Goal: Task Accomplishment & Management: Manage account settings

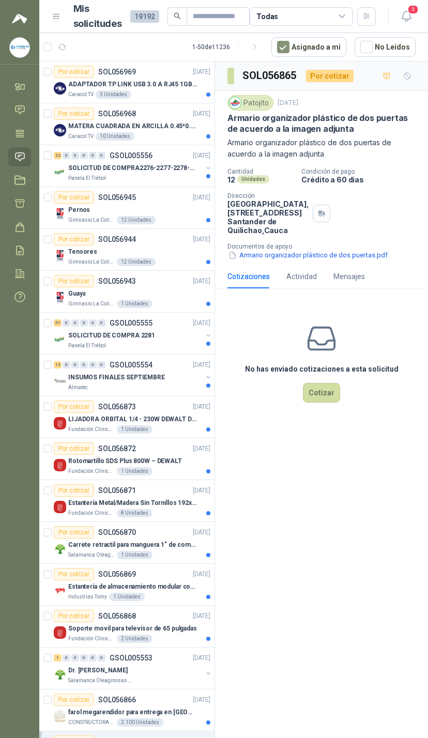
click at [416, 5] on span "3" at bounding box center [412, 10] width 11 height 10
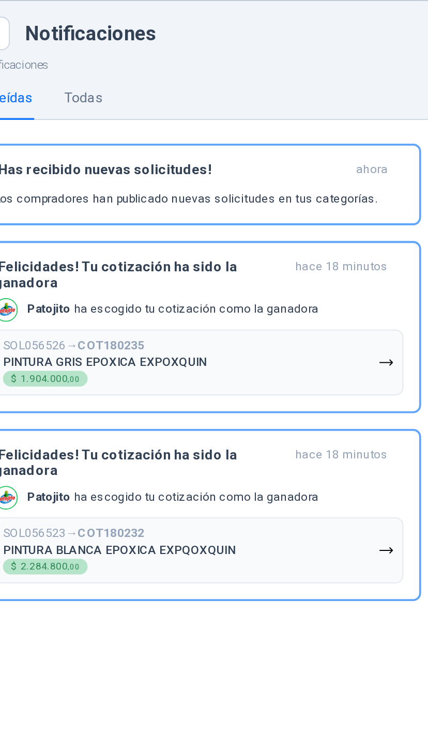
click at [206, 206] on button "SOL056526 → COT180235 PINTURA GRIS EPOXICA EXPOXQUIN $ 1.904.000 ,00" at bounding box center [298, 223] width 215 height 35
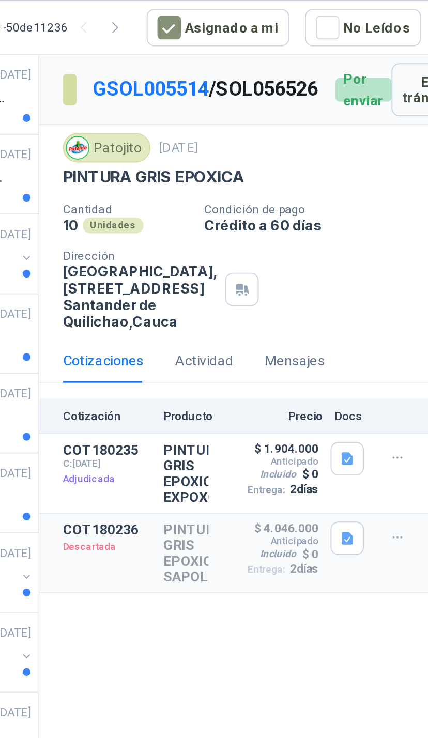
click at [0, 0] on button "Detalles" at bounding box center [0, 0] width 0 height 0
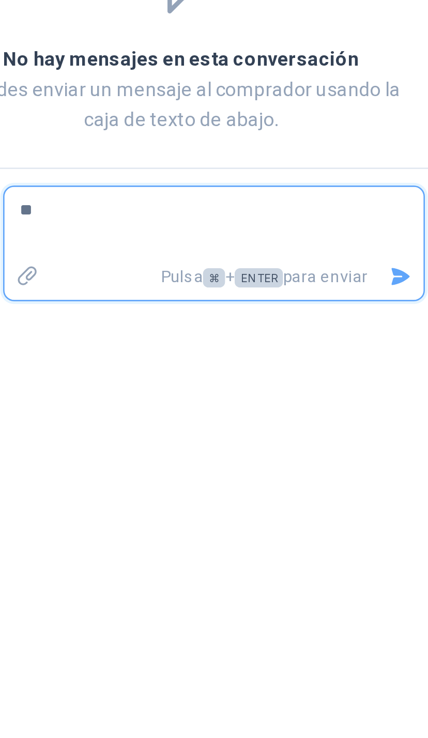
type textarea "**"
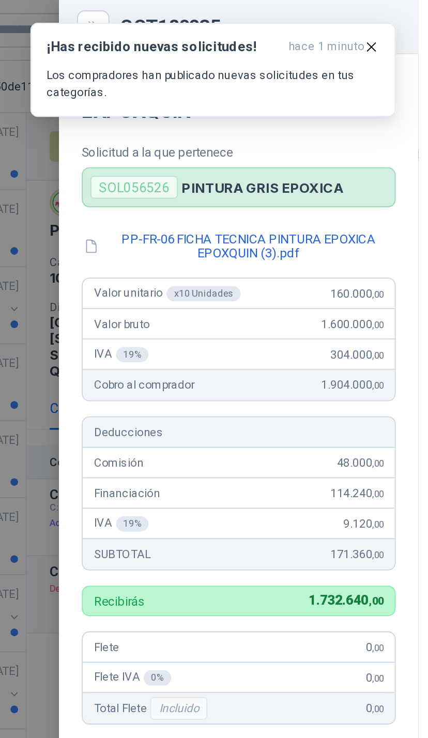
scroll to position [95, 0]
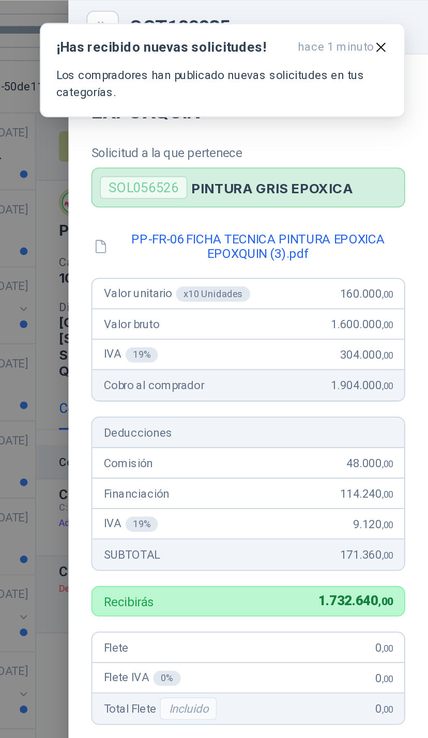
click at [217, 20] on button "¡Has recibido nuevas solicitudes! hace 1 minuto Los compradores han publicado n…" at bounding box center [316, 37] width 198 height 51
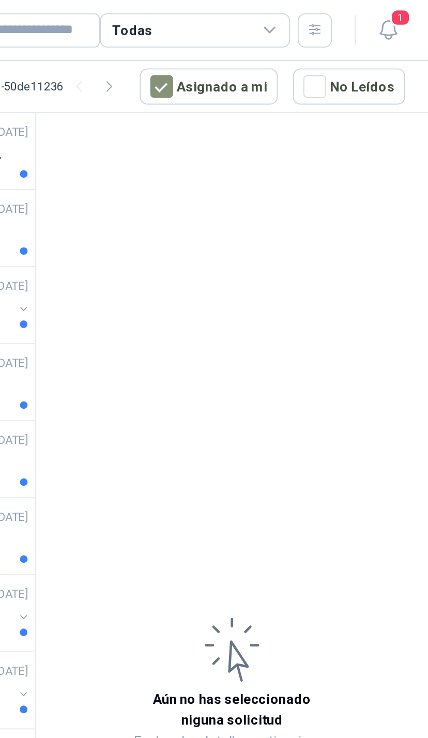
click at [337, 15] on icon at bounding box center [341, 16] width 9 height 9
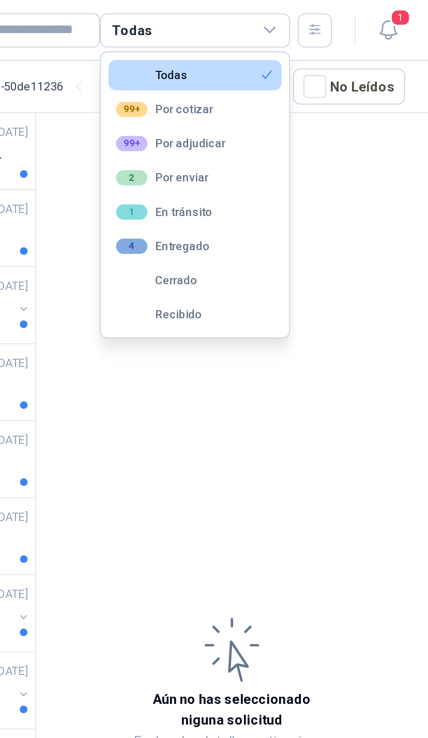
click at [407, 5] on span "1" at bounding box center [412, 10] width 11 height 10
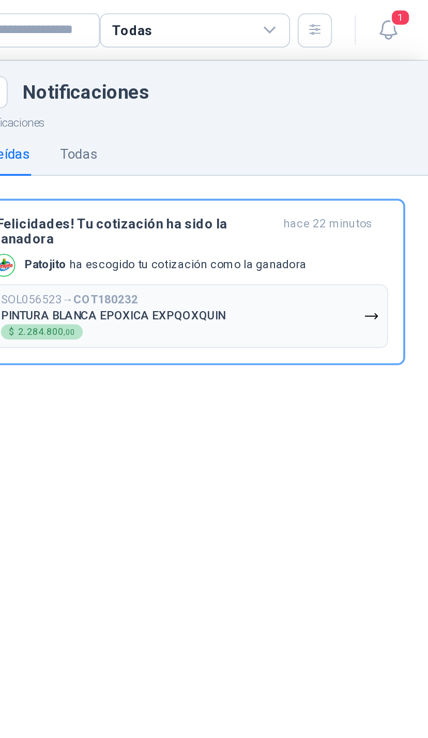
scroll to position [5, 0]
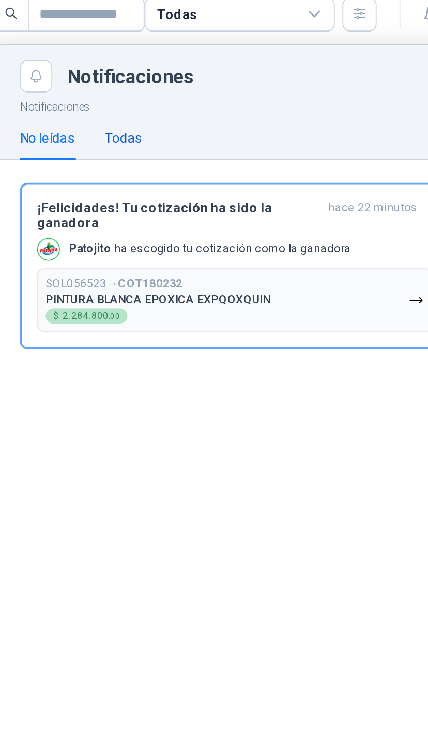
click at [228, 78] on div "Todas" at bounding box center [238, 83] width 20 height 11
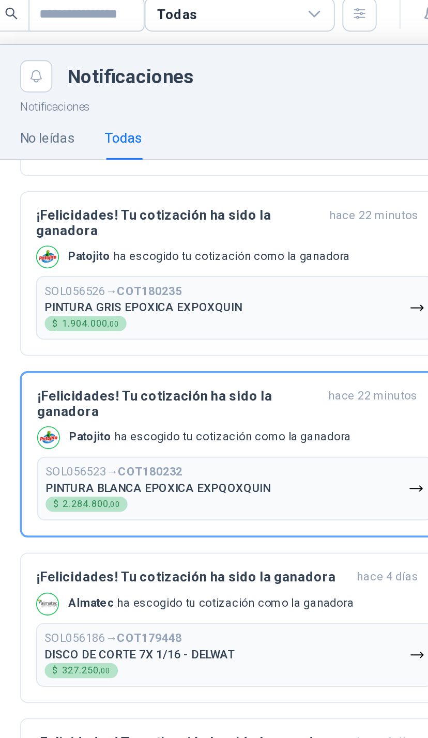
scroll to position [44, 0]
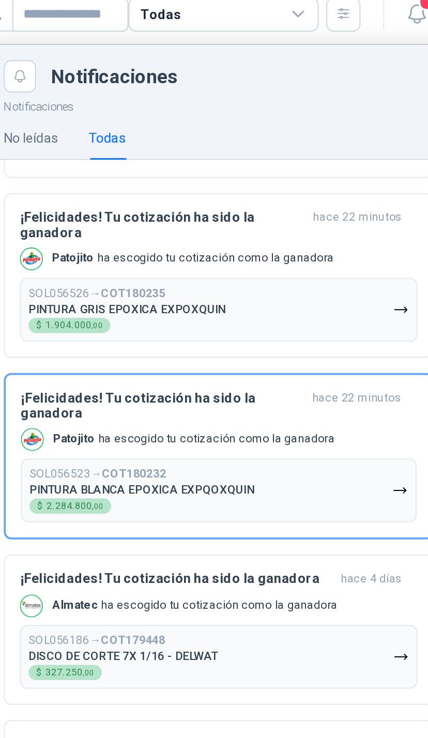
click at [191, 258] on button "SOL056523 → COT180232 PINTURA BLANCA EPOXICA EXPQOXQUIN $ 2.284.800 ,00" at bounding box center [298, 275] width 215 height 35
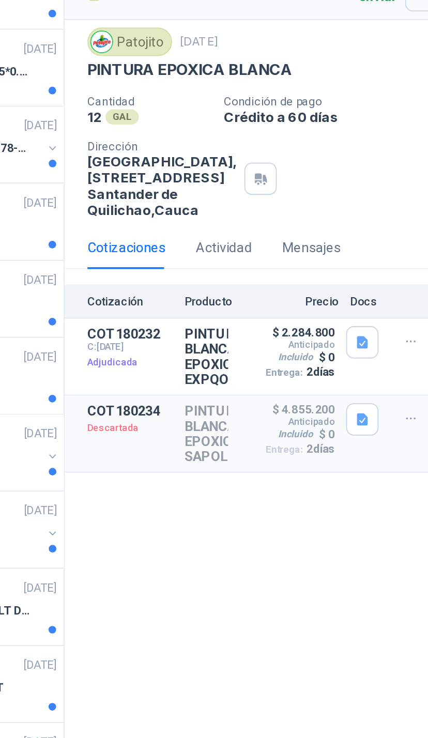
click at [0, 0] on button "Detalles" at bounding box center [0, 0] width 0 height 0
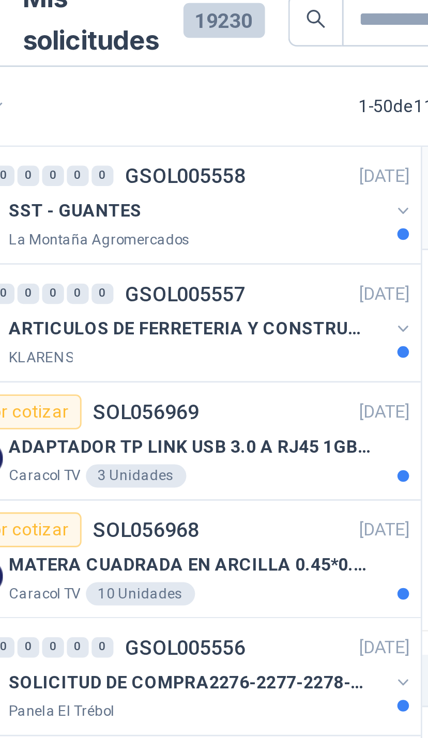
click at [204, 80] on button "button" at bounding box center [208, 84] width 8 height 8
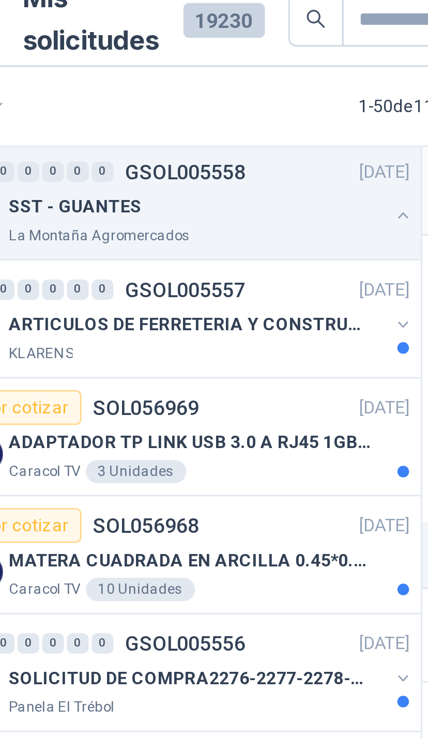
scroll to position [44, 0]
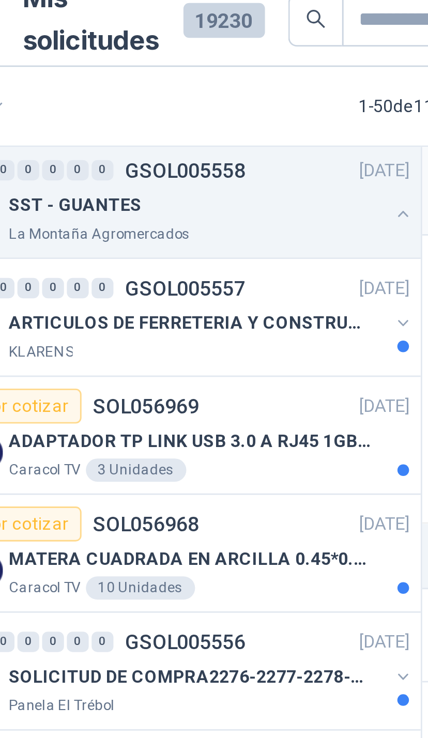
click at [204, 120] on button "button" at bounding box center [208, 124] width 8 height 8
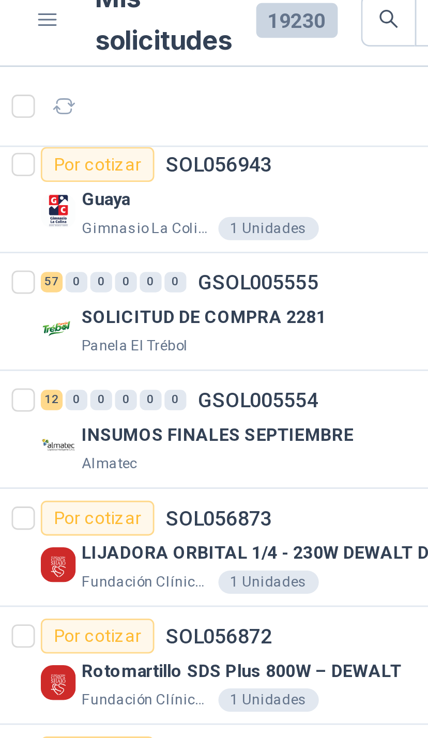
scroll to position [1884, 0]
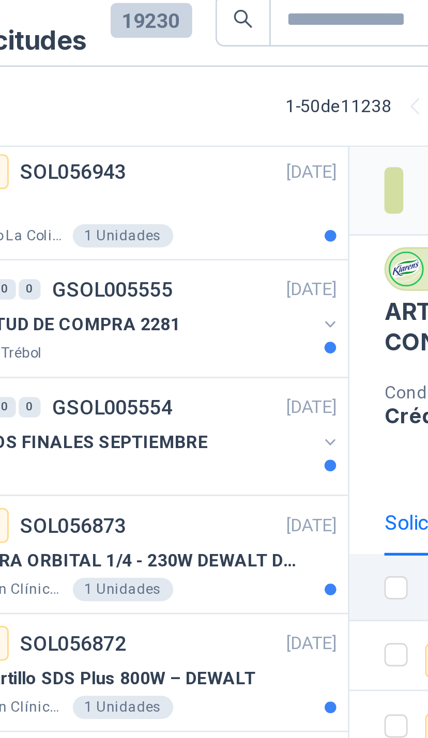
click at [204, 162] on button "button" at bounding box center [208, 166] width 8 height 8
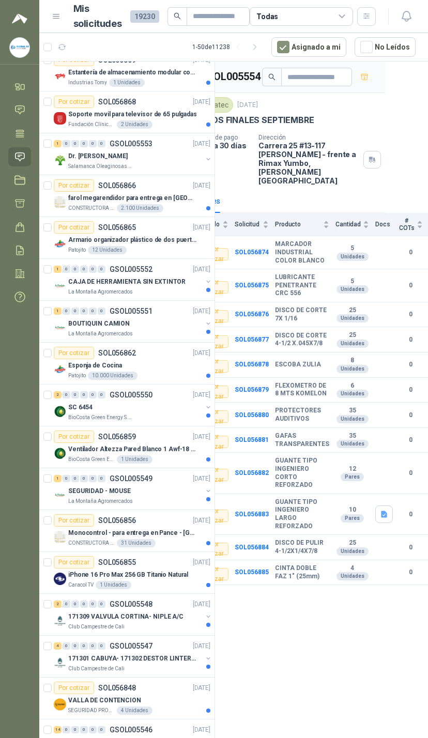
scroll to position [0, 42]
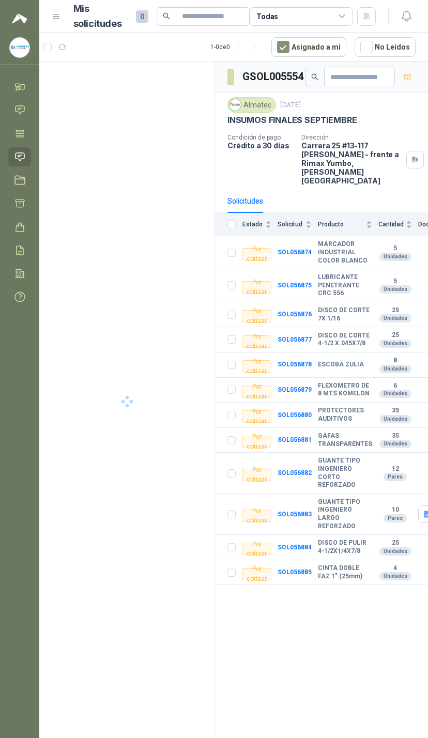
click at [402, 18] on icon "button" at bounding box center [406, 16] width 13 height 13
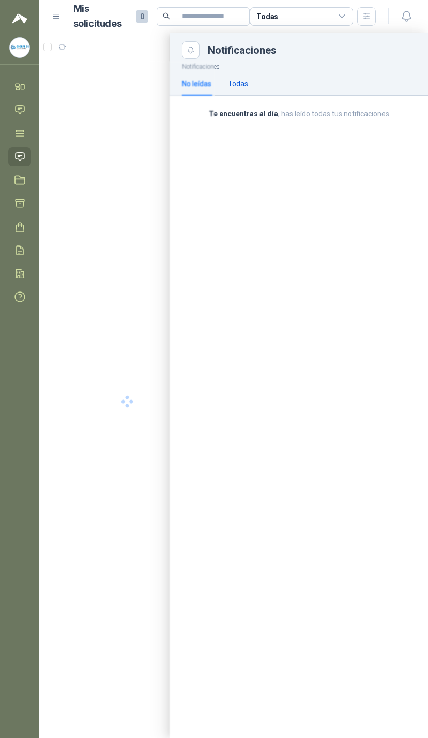
click at [242, 85] on div "Todas" at bounding box center [238, 83] width 20 height 11
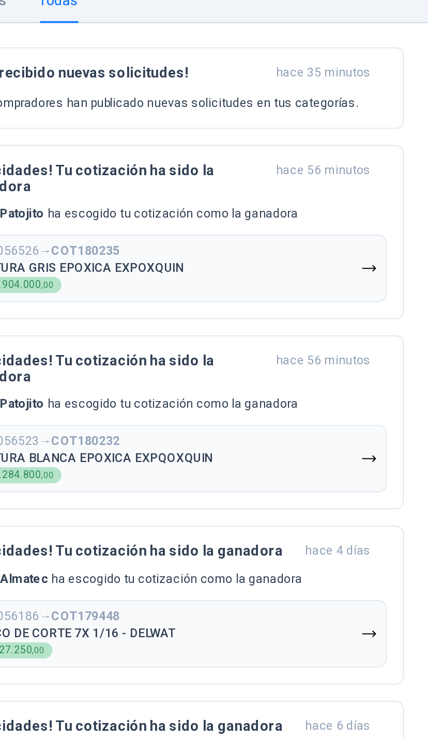
click at [393, 217] on icon "button" at bounding box center [397, 221] width 9 height 9
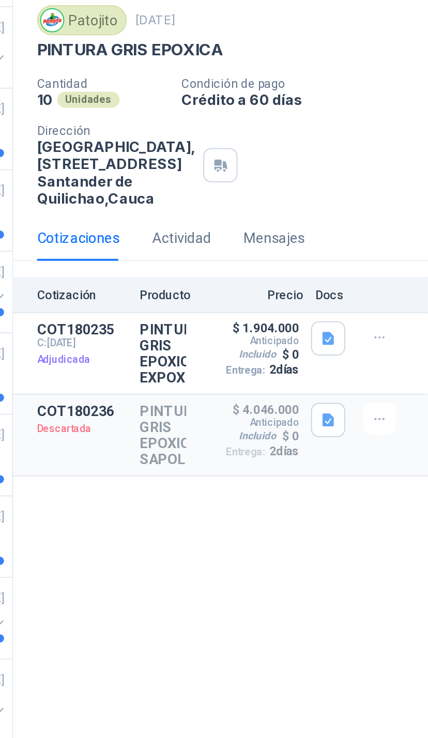
click at [0, 0] on button "Detalles" at bounding box center [0, 0] width 0 height 0
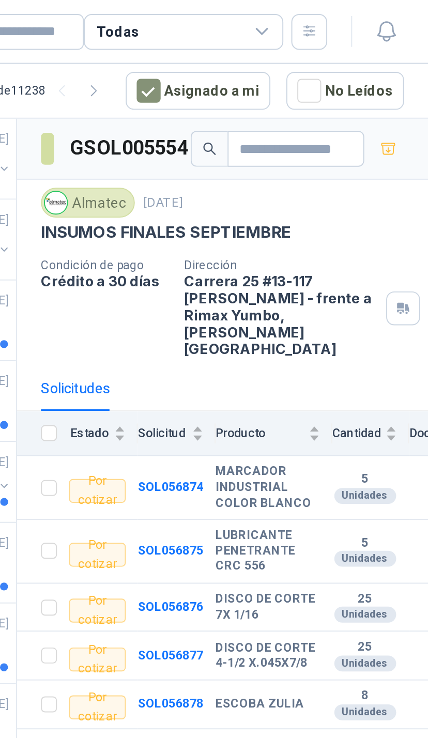
click at [400, 13] on icon "button" at bounding box center [406, 16] width 13 height 13
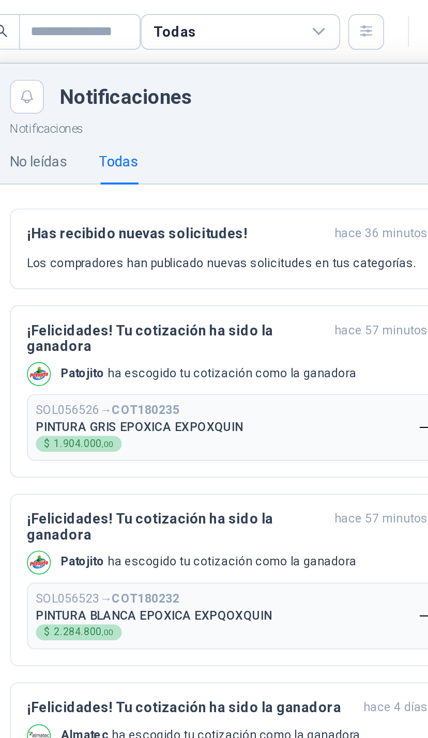
click at [191, 278] on div "¡Felicidades! Tu cotización ha sido la ganadora hace 57 minutos Patojito ha esc…" at bounding box center [299, 300] width 216 height 72
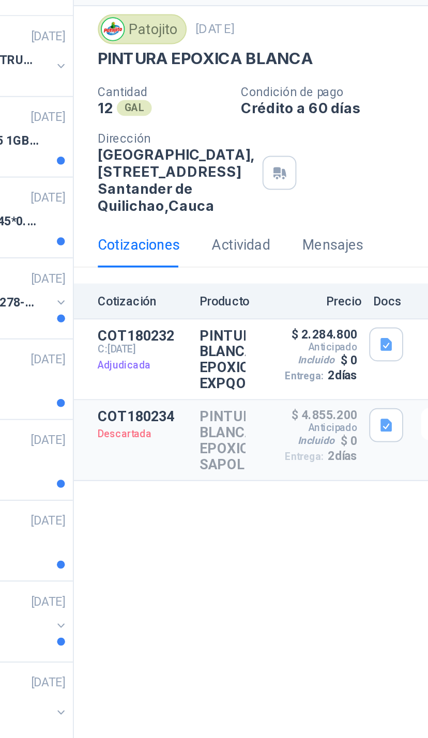
click at [0, 0] on button "Detalles" at bounding box center [0, 0] width 0 height 0
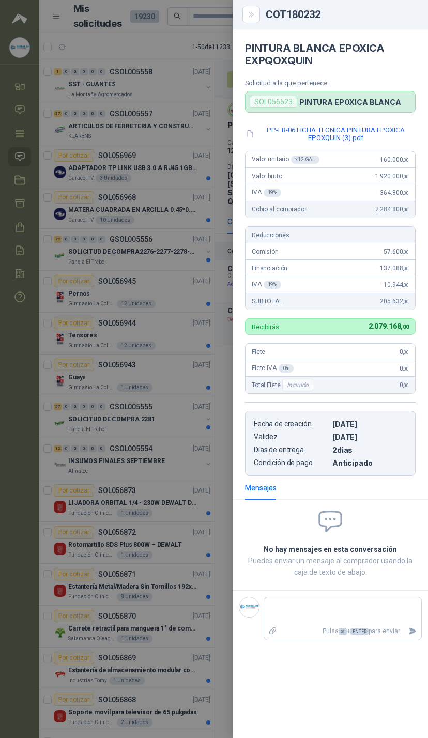
click at [172, 462] on div at bounding box center [214, 369] width 428 height 738
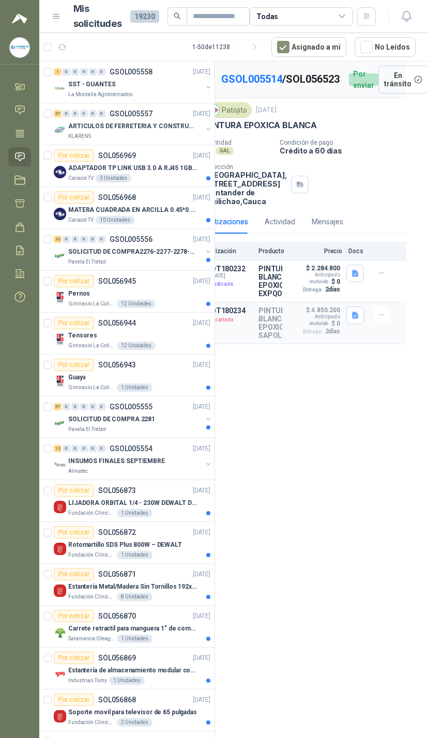
click at [338, 23] on div "Todas" at bounding box center [300, 16] width 103 height 19
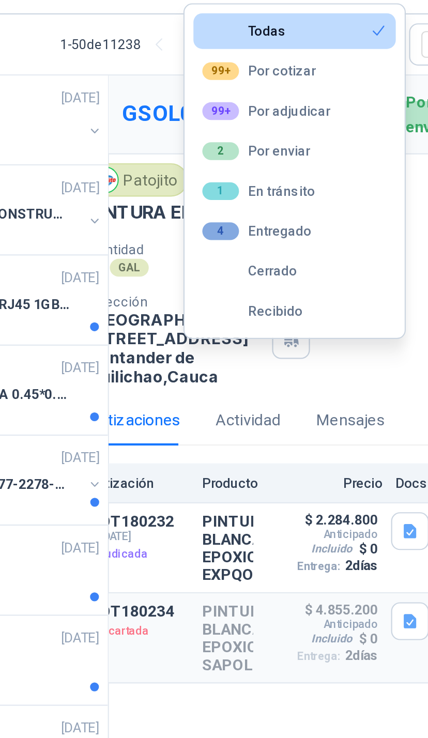
click at [254, 70] on button "99+ Por adjudicar" at bounding box center [301, 78] width 94 height 17
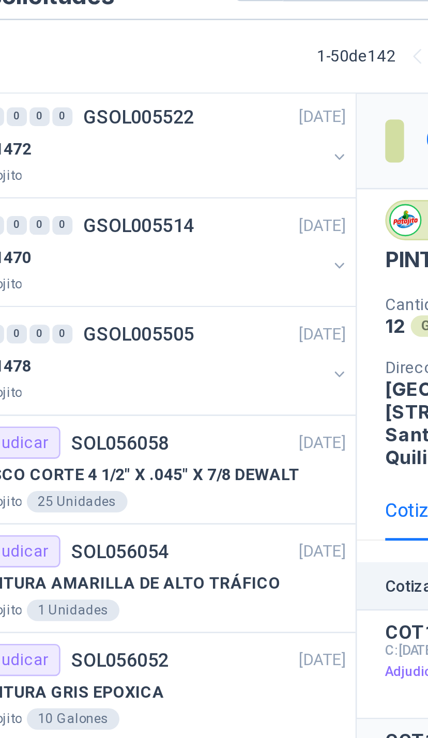
scroll to position [6, 0]
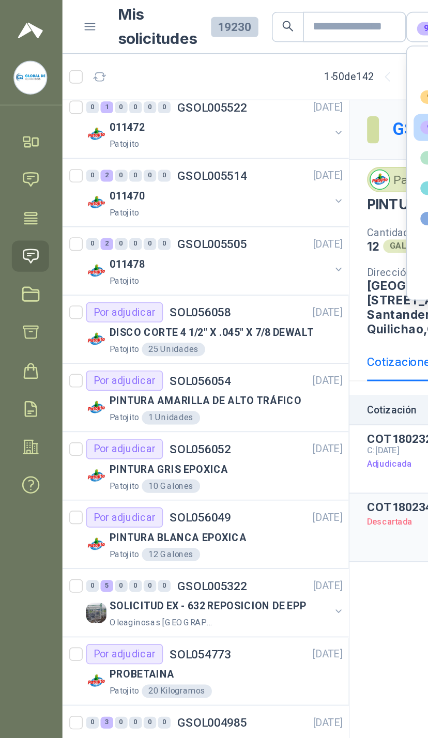
click at [208, 81] on button "button" at bounding box center [208, 81] width 8 height 8
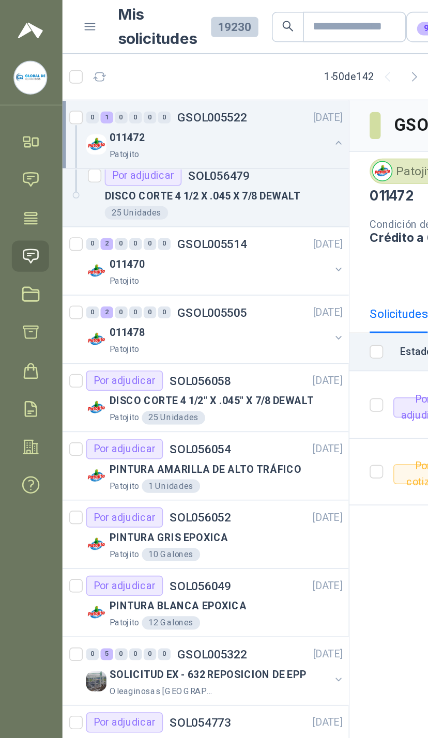
click at [206, 167] on button "button" at bounding box center [208, 165] width 8 height 8
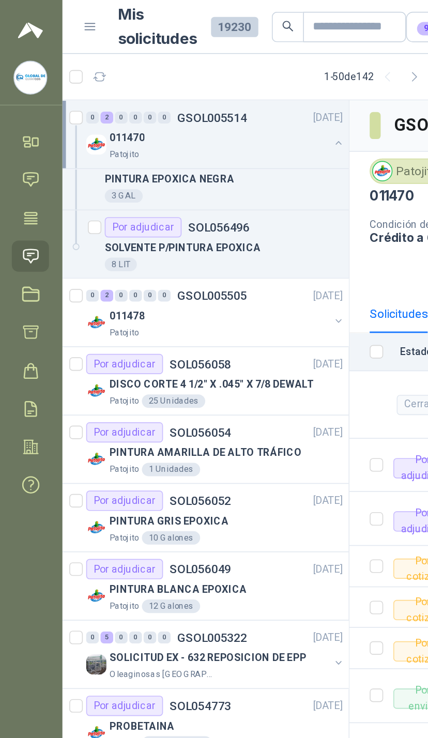
scroll to position [101, 0]
click at [208, 195] on button "button" at bounding box center [208, 196] width 8 height 8
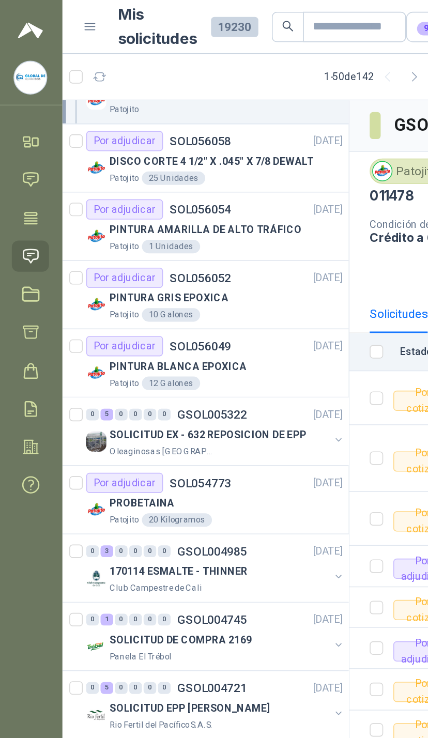
scroll to position [320, 0]
click at [187, 227] on div "PINTURA BLANCA EPOXICA" at bounding box center [139, 225] width 142 height 12
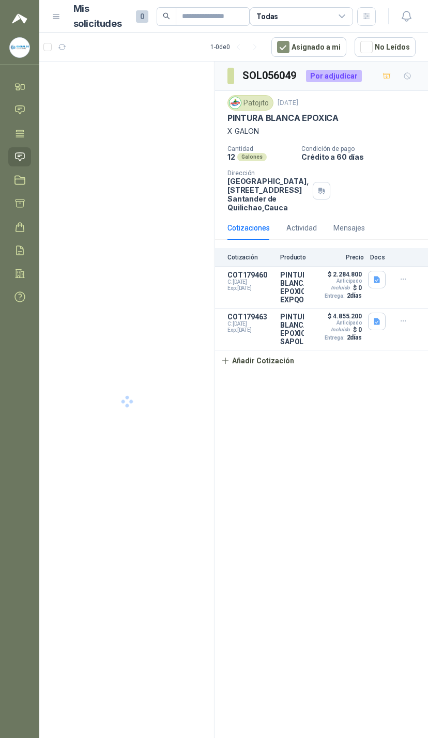
scroll to position [85, 202]
click at [419, 5] on header "Mis solicitudes 0 Todas" at bounding box center [233, 16] width 388 height 33
click at [411, 9] on button "button" at bounding box center [406, 16] width 19 height 19
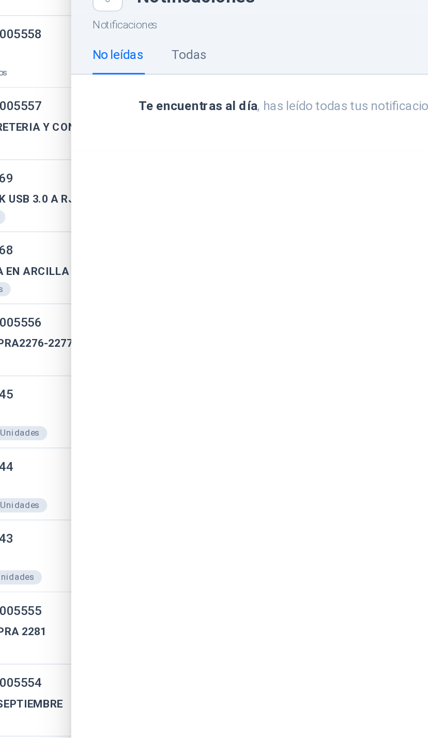
click at [228, 72] on div "Todas" at bounding box center [238, 84] width 20 height 24
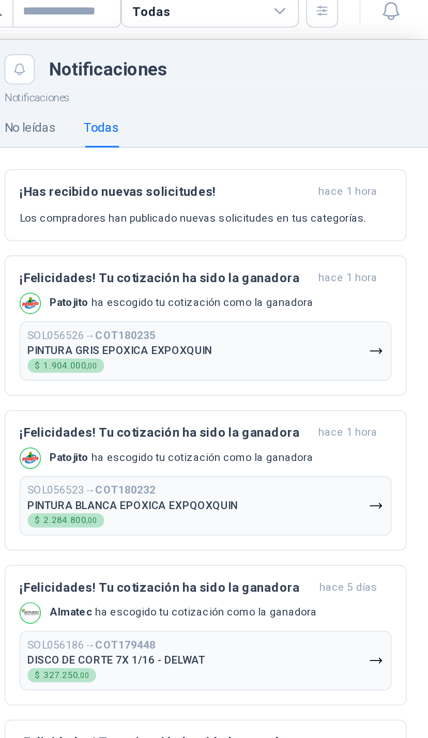
click at [337, 12] on icon at bounding box center [341, 16] width 9 height 9
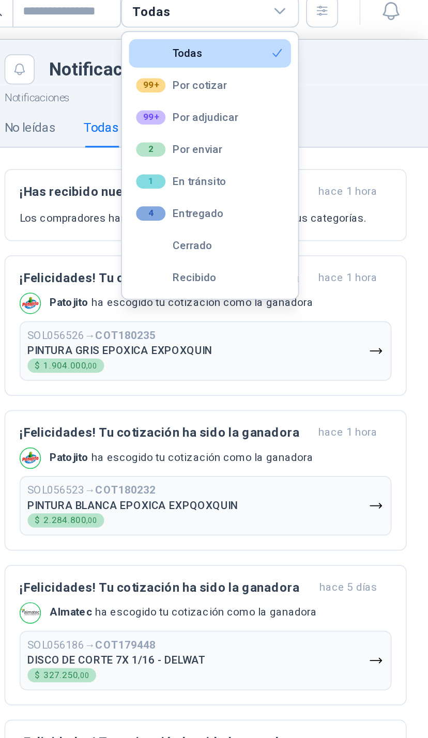
click at [258, 149] on div "Cerrado" at bounding box center [280, 152] width 44 height 7
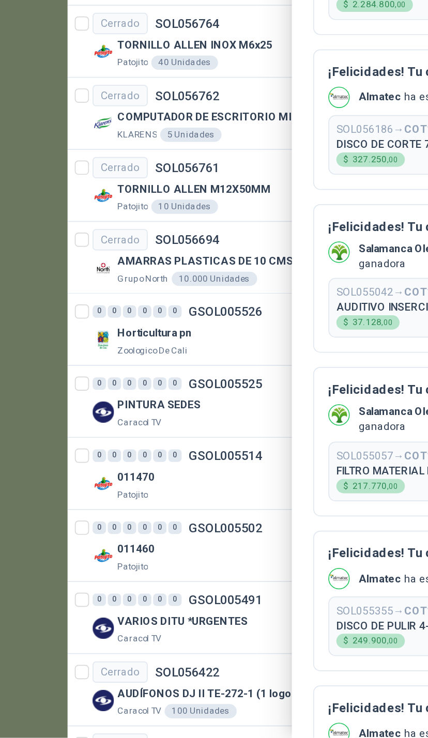
scroll to position [117, 0]
click at [149, 163] on div at bounding box center [233, 385] width 388 height 705
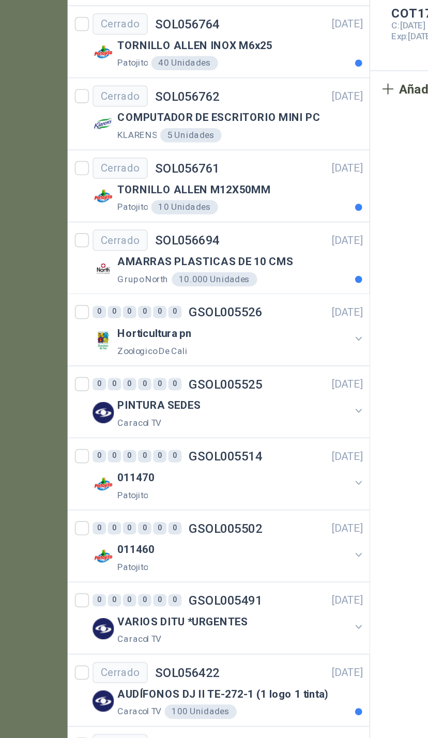
click at [200, 592] on div "Patojito" at bounding box center [135, 596] width 134 height 8
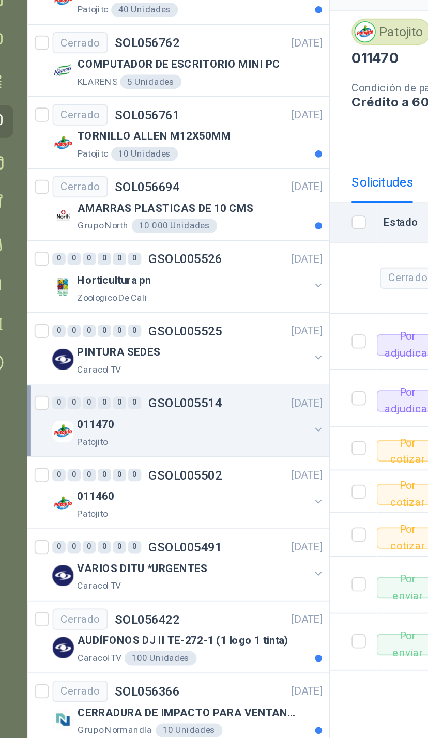
scroll to position [295, 0]
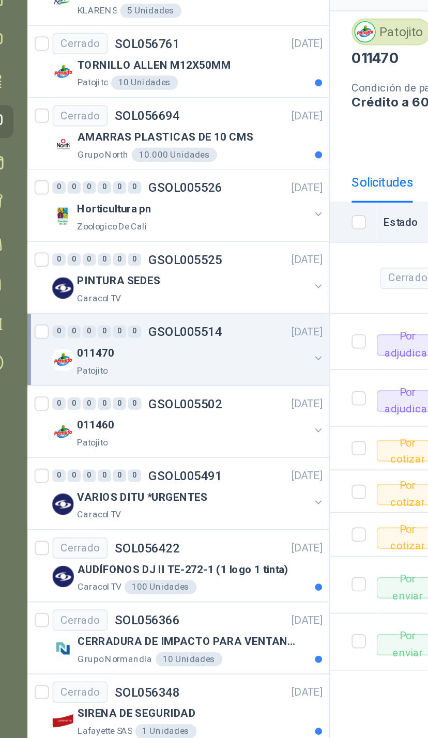
click at [179, 327] on div "011460 Patojito" at bounding box center [133, 337] width 159 height 21
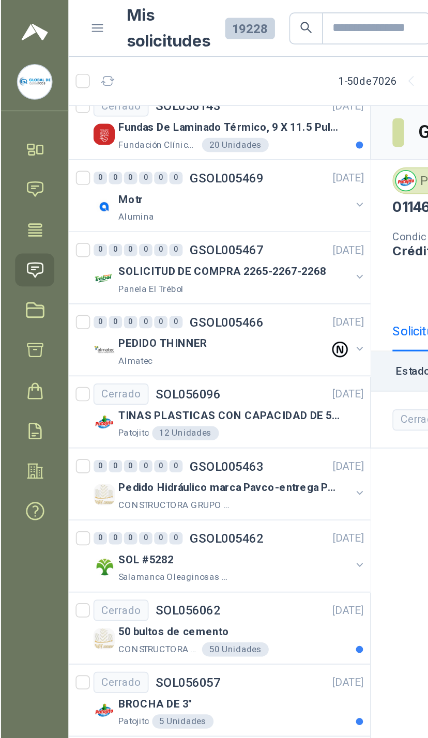
scroll to position [1306, 0]
